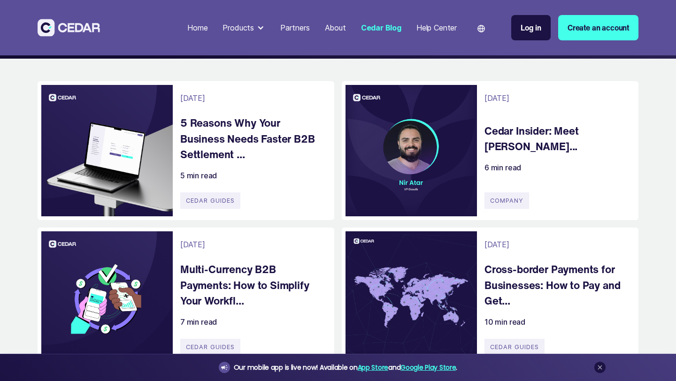
click at [221, 143] on h4 "5 Reasons Why Your Business Needs Faster B2B Settlement ..." at bounding box center [252, 138] width 145 height 47
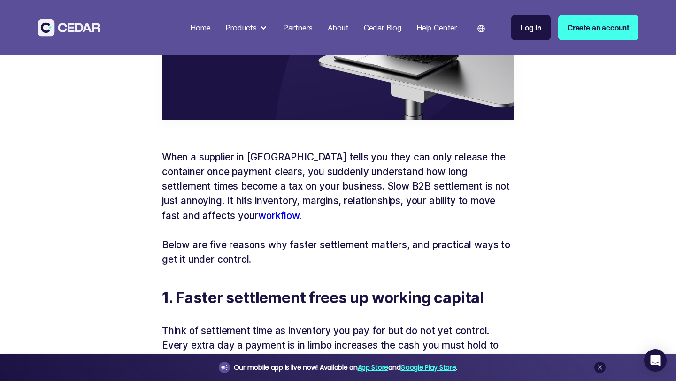
scroll to position [350, 0]
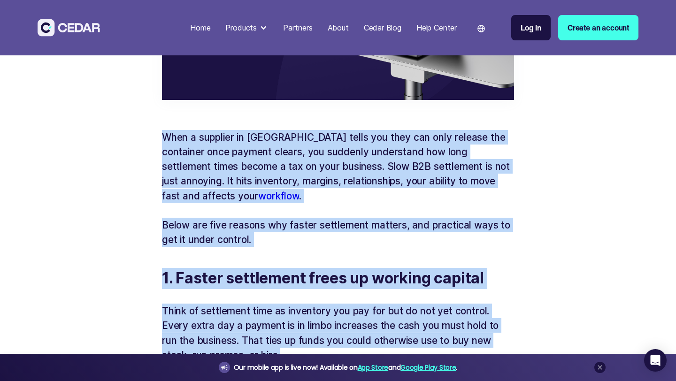
drag, startPoint x: 162, startPoint y: 137, endPoint x: 387, endPoint y: 348, distance: 308.6
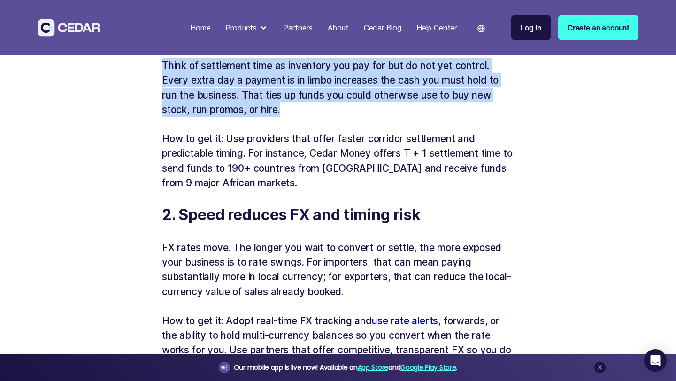
scroll to position [604, 0]
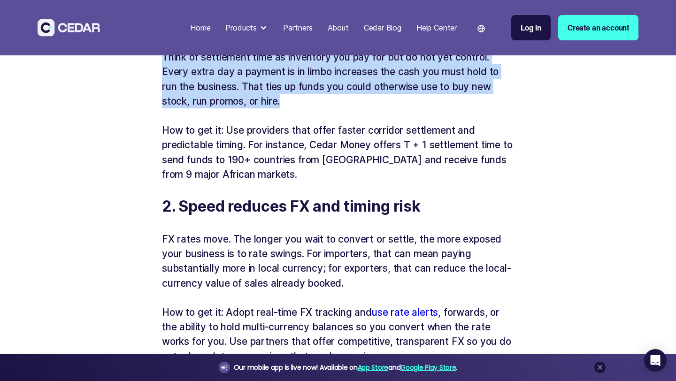
click at [375, 283] on p "FX rates move. The longer you wait to convert or settle, the more exposed your …" at bounding box center [338, 261] width 352 height 59
